Goal: Task Accomplishment & Management: Use online tool/utility

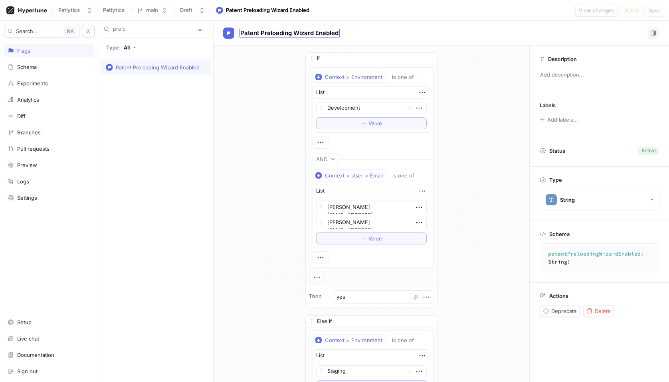
click at [301, 36] on span "Patent Preloading Wizard Enabled" at bounding box center [289, 33] width 98 height 6
click at [291, 9] on div "Patent Preloading Wizard Enabled" at bounding box center [267, 10] width 83 height 8
click at [181, 68] on div "Patent Preloading Wizard Enabled" at bounding box center [158, 67] width 84 height 6
type textarea "x"
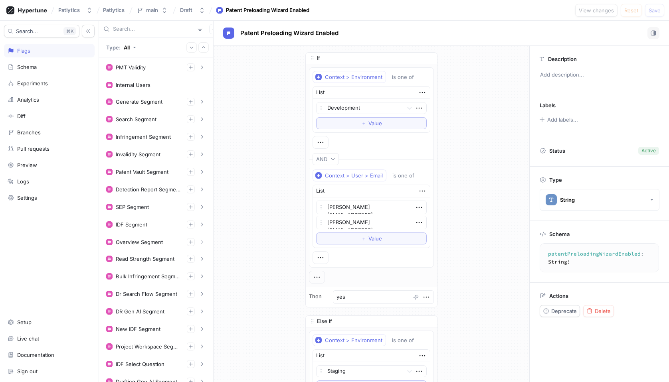
scroll to position [250, 0]
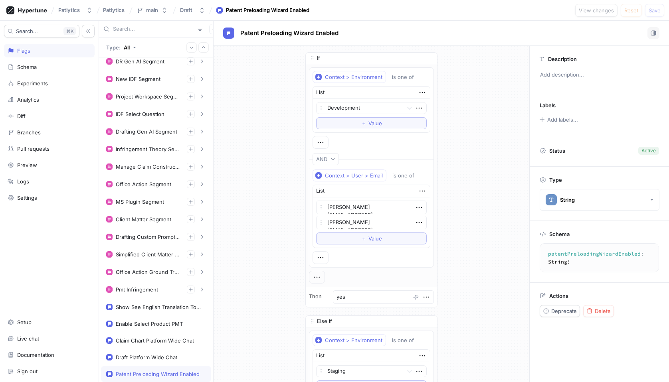
click at [458, 198] on div "If Context > Environment is one of List Development To pick up a draggable item…" at bounding box center [372, 346] width 316 height 600
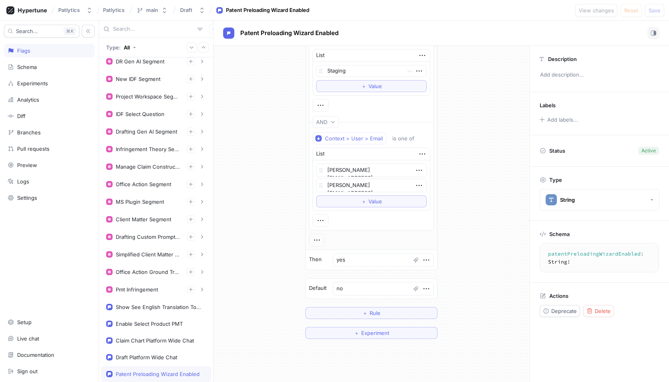
scroll to position [283, 0]
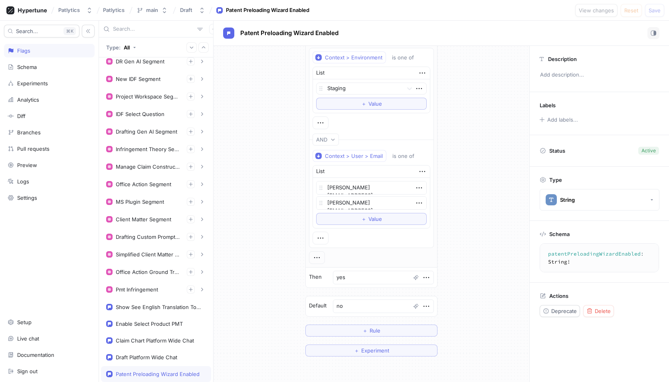
type textarea "x"
